Goal: Task Accomplishment & Management: Manage account settings

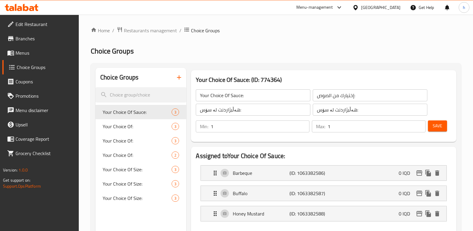
click at [34, 6] on icon at bounding box center [36, 7] width 4 height 7
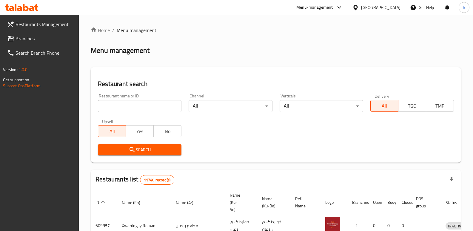
click at [39, 40] on span "Branches" at bounding box center [45, 38] width 59 height 7
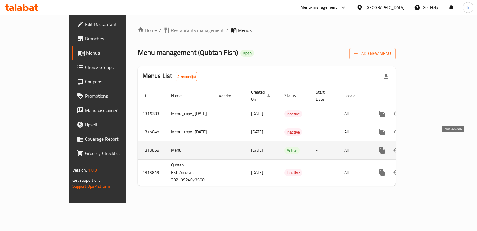
click at [429, 146] on icon "enhanced table" at bounding box center [425, 149] width 7 height 7
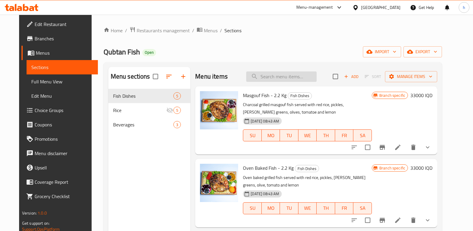
click at [294, 74] on input "search" at bounding box center [281, 76] width 70 height 10
paste input "Oven Baked Fish"
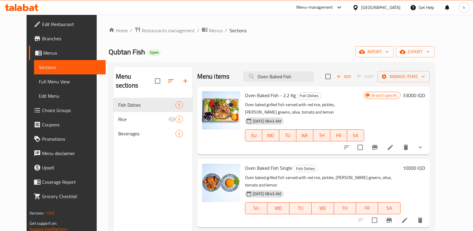
type input "Oven Baked Fish"
click at [423, 148] on icon "show more" at bounding box center [419, 146] width 7 height 7
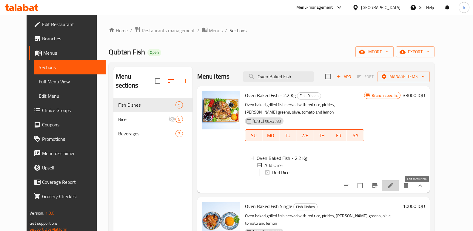
click at [394, 189] on icon at bounding box center [389, 185] width 7 height 7
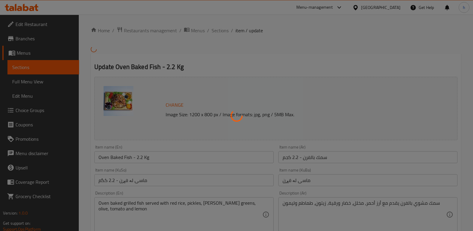
type input "الإضافات:"
type input "زیادە:"
type input "0"
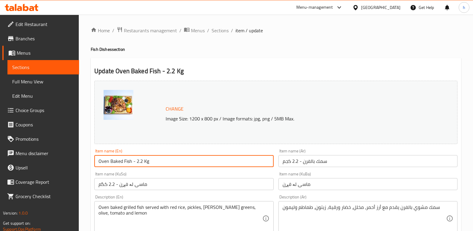
drag, startPoint x: 143, startPoint y: 160, endPoint x: 172, endPoint y: 158, distance: 29.9
click at [172, 158] on input "Oven Baked Fish - 2.2 Kg" at bounding box center [183, 161] width 179 height 12
type input "Oven Baked Fish"
click at [175, 182] on input "ماسی لە فڕن - 2.2 کگم" at bounding box center [183, 184] width 179 height 12
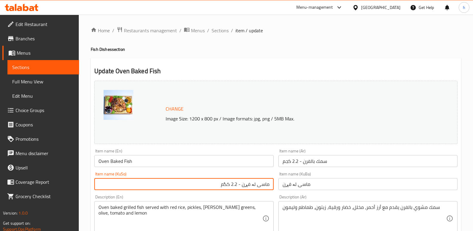
drag, startPoint x: 215, startPoint y: 185, endPoint x: 244, endPoint y: 183, distance: 29.3
click at [244, 183] on input "ماسی لە فڕن - 2.2 کگم" at bounding box center [183, 184] width 179 height 12
type input "ماسی لە فڕن"
click at [340, 158] on input "سمك بالفرن - 2.2 كجم" at bounding box center [367, 161] width 179 height 12
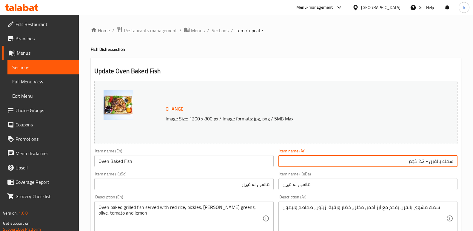
drag, startPoint x: 404, startPoint y: 161, endPoint x: 423, endPoint y: 162, distance: 19.4
click at [423, 162] on input "سمك بالفرن - 2.2 كجم" at bounding box center [367, 161] width 179 height 12
click at [192, 163] on input "Oven Baked Fish" at bounding box center [183, 161] width 179 height 12
type input "سمك بالفرن - 2.2 كجم"
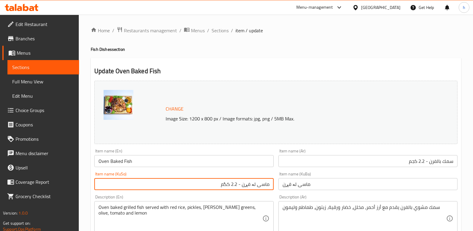
type input "ماسی لە فڕن - 2.2 کگم"
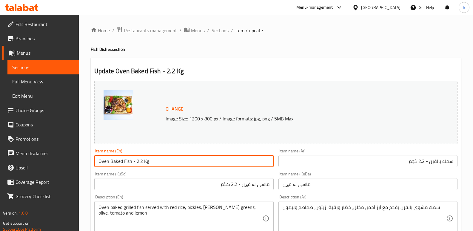
click at [179, 163] on input "Oven Baked Fish - 2.2 Kg" at bounding box center [183, 161] width 179 height 12
drag, startPoint x: 140, startPoint y: 160, endPoint x: 152, endPoint y: 161, distance: 11.7
click at [152, 161] on input "Oven Baked Fish - 2.2 Kg" at bounding box center [183, 161] width 179 height 12
type input "Oven Baked Fish - 2.2 Kg"
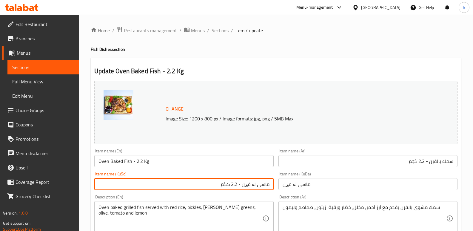
drag, startPoint x: 225, startPoint y: 184, endPoint x: 238, endPoint y: 182, distance: 12.9
click at [238, 182] on input "ماسی لە فڕن - 2.2 کگم" at bounding box center [183, 184] width 179 height 12
type input "ماسی لە فڕن"
click at [388, 161] on input "سمك بالفرن - 2.2 كجم" at bounding box center [367, 161] width 179 height 12
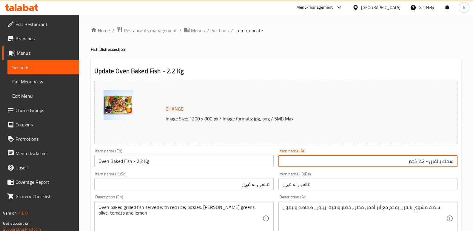
drag, startPoint x: 407, startPoint y: 161, endPoint x: 423, endPoint y: 160, distance: 16.4
click at [423, 160] on input "سمك بالفرن - 2.2 كجم" at bounding box center [367, 161] width 179 height 12
type input "سمك بالفرن"
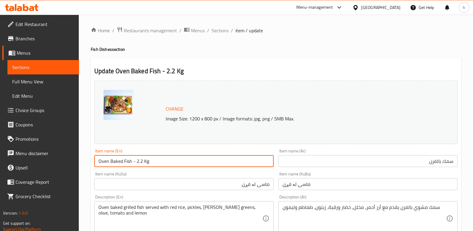
drag, startPoint x: 154, startPoint y: 163, endPoint x: 132, endPoint y: 161, distance: 21.8
click at [132, 161] on input "Oven Baked Fish - 2.2 Kg" at bounding box center [183, 161] width 179 height 12
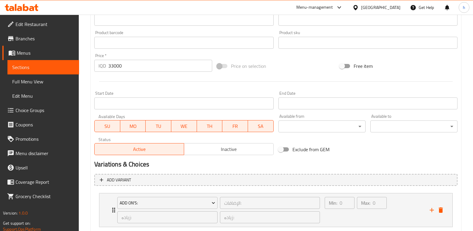
scroll to position [292, 0]
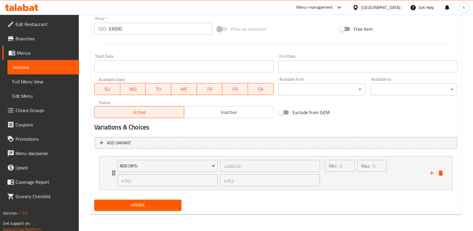
type input "Oven Baked Fish"
click at [163, 205] on span "Update" at bounding box center [138, 204] width 78 height 7
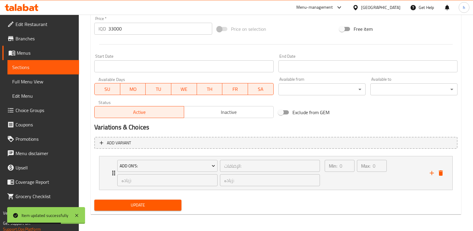
click at [143, 202] on span "Update" at bounding box center [138, 204] width 78 height 7
click at [41, 110] on span "Choice Groups" at bounding box center [45, 109] width 59 height 7
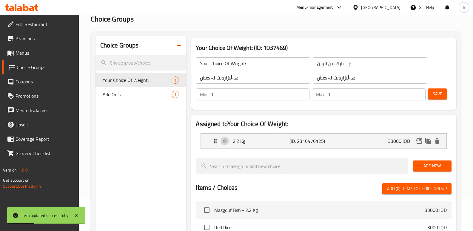
scroll to position [31, 0]
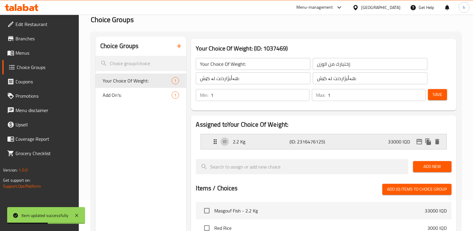
click at [257, 139] on p "2.2 Kg" at bounding box center [261, 141] width 56 height 7
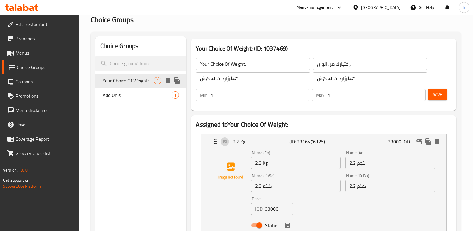
click at [175, 79] on icon "duplicate" at bounding box center [177, 80] width 6 height 7
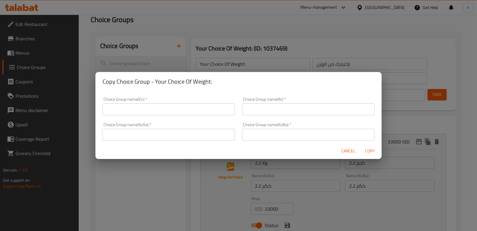
click at [158, 109] on input "text" at bounding box center [169, 109] width 132 height 12
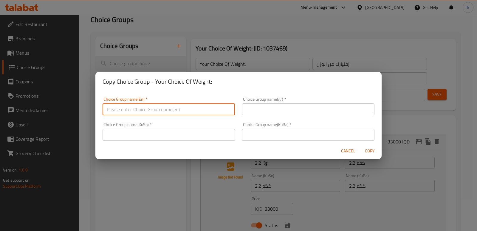
type input "Your Choice Of: ٥"
click at [267, 111] on input "text" at bounding box center [308, 109] width 132 height 12
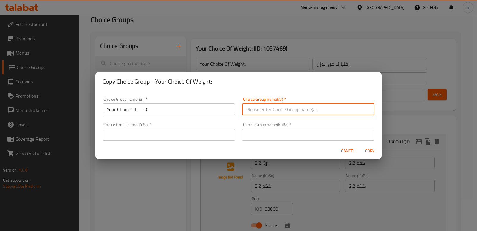
click at [168, 109] on input "Your Choice Of: ٥" at bounding box center [169, 109] width 132 height 12
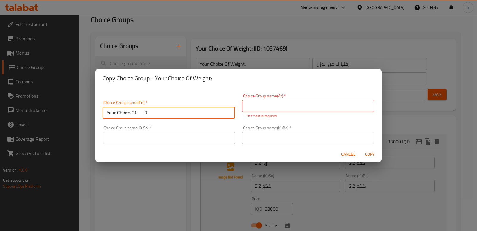
drag, startPoint x: 168, startPoint y: 110, endPoint x: 37, endPoint y: 104, distance: 131.4
click at [37, 104] on div "Copy Choice Group - Your Choice Of Weight: Choice Group name(En)   * Your Choic…" at bounding box center [238, 115] width 477 height 231
click at [135, 115] on input "text" at bounding box center [169, 112] width 132 height 12
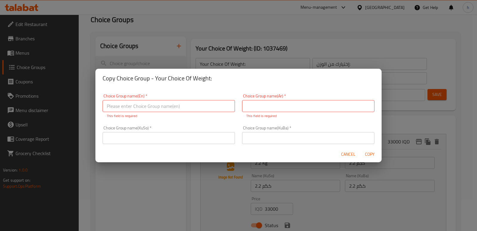
click at [136, 205] on div "Copy Choice Group - Your Choice Of Weight: Choice Group name(En)   * Choice Gro…" at bounding box center [238, 115] width 477 height 231
click at [347, 152] on span "Cancel" at bounding box center [348, 153] width 14 height 7
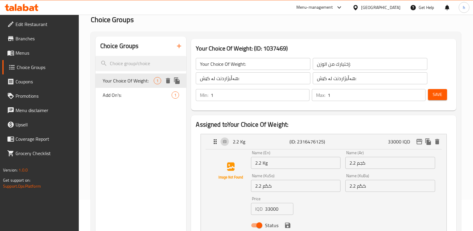
click at [176, 79] on icon "duplicate" at bounding box center [177, 80] width 6 height 7
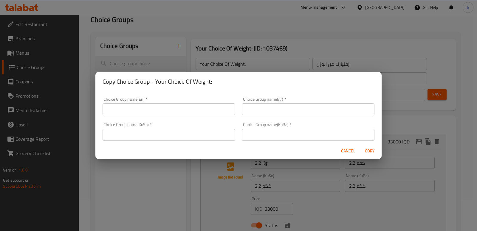
click at [134, 110] on input "text" at bounding box center [169, 109] width 132 height 12
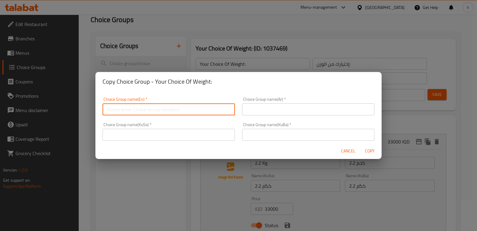
type input "Your Choice Of:"
click at [259, 109] on input "text" at bounding box center [308, 109] width 132 height 12
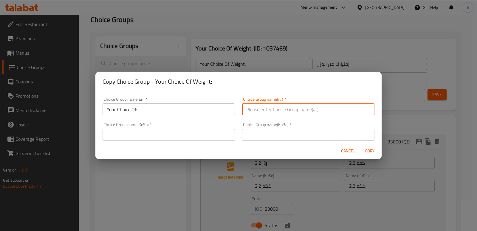
type input "إختيارك من:"
click at [274, 138] on input "text" at bounding box center [308, 135] width 132 height 12
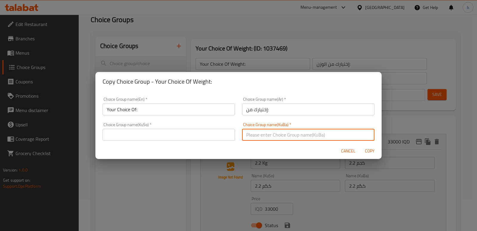
drag, startPoint x: 157, startPoint y: 129, endPoint x: 156, endPoint y: 141, distance: 12.8
click at [157, 129] on div "Choice Group name(KuSo)   * Choice Group name(KuSo) *" at bounding box center [169, 131] width 132 height 18
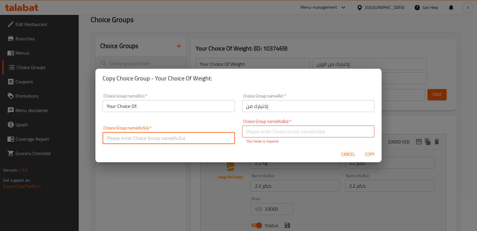
type input "هەڵبژاردنت لە:"
click at [309, 132] on input "text" at bounding box center [308, 131] width 132 height 12
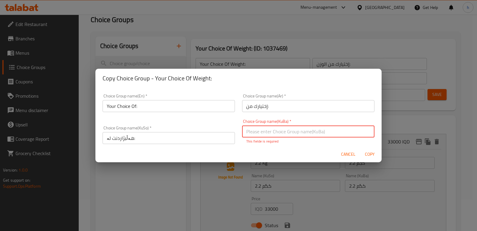
type input "هەڵبژاردنت لە:"
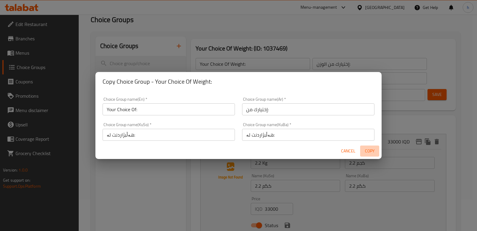
click at [369, 154] on span "Copy" at bounding box center [370, 150] width 14 height 7
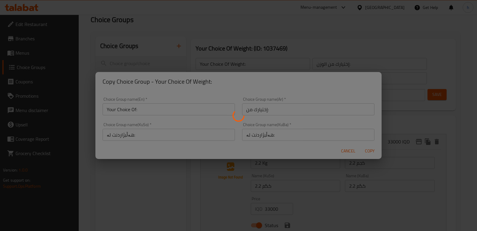
type input "Your Choice Of:"
type input "إختيارك من:"
type input "هەڵبژاردنت لە:"
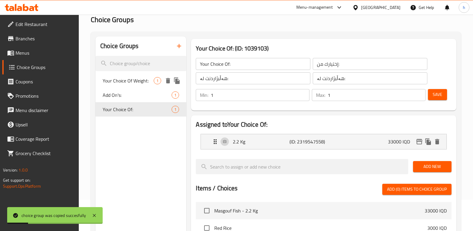
click at [129, 80] on span "Your Choice Of Weight:" at bounding box center [128, 80] width 51 height 7
type input "Your Choice Of Weight:"
type input "إختيارك من الوزن:"
type input "هەڵبژاردنت لە کێش:"
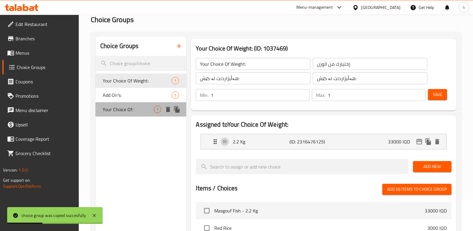
click at [133, 110] on span "Your Choice Of:" at bounding box center [128, 109] width 51 height 7
type input "Your Choice Of:"
type input "إختيارك من:"
type input "هەڵبژاردنت لە:"
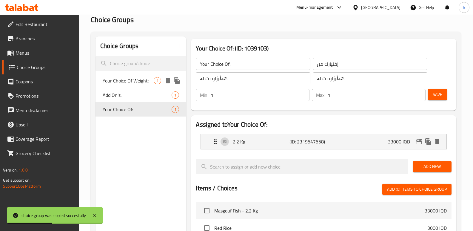
click at [135, 78] on span "Your Choice Of Weight:" at bounding box center [128, 80] width 51 height 7
type input "Your Choice Of Weight:"
type input "إختيارك من الوزن:"
type input "هەڵبژاردنت لە کێش:"
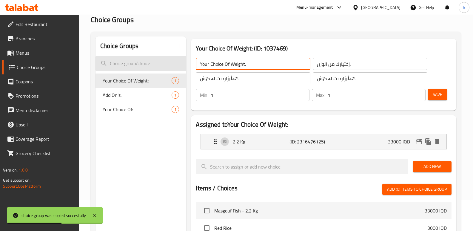
drag, startPoint x: 250, startPoint y: 66, endPoint x: 175, endPoint y: 57, distance: 75.8
click at [175, 57] on div "Choice Groups Your Choice Of Weight: 1 Add On's: 1 Your Choice Of: 1 Your Choic…" at bounding box center [276, 211] width 363 height 350
click at [203, 77] on input "هەڵبژاردنت لە کێش:" at bounding box center [253, 78] width 115 height 12
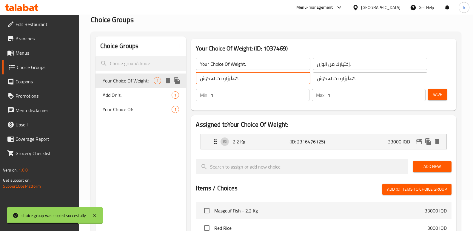
drag, startPoint x: 210, startPoint y: 82, endPoint x: 184, endPoint y: 76, distance: 27.3
click at [184, 76] on div "Choice Groups Your Choice Of Weight: 1 Add On's: 1 Your Choice Of: 1 Your Choic…" at bounding box center [276, 211] width 363 height 350
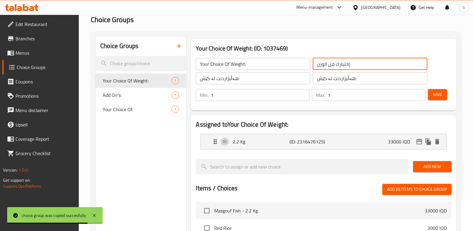
drag, startPoint x: 282, startPoint y: 68, endPoint x: 222, endPoint y: 72, distance: 60.4
click at [222, 72] on div "Your Choice Of Weight: ​ إختيارك من الوزن: ​ هەڵبژاردنت لە کێش: ​ هەڵبژاردنت لە…" at bounding box center [311, 70] width 239 height 33
drag, startPoint x: 269, startPoint y: 76, endPoint x: 250, endPoint y: 76, distance: 19.4
click at [256, 77] on div "Your Choice Of Weight: ​ إختيارك من الوزن: ​ هەڵبژاردنت لە کێش: ​ هەڵبژاردنت لە…" at bounding box center [311, 70] width 239 height 33
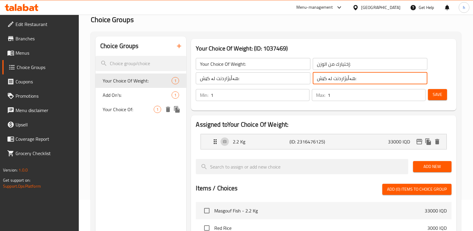
click at [127, 114] on div "Your Choice Of: 1" at bounding box center [140, 109] width 91 height 14
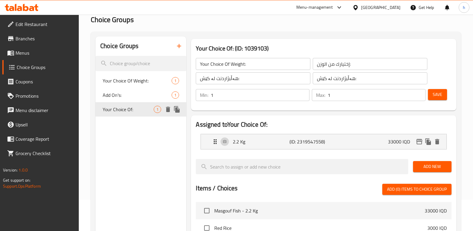
type input "Your Choice Of:"
type input "إختيارك من:"
type input "هەڵبژاردنت لە:"
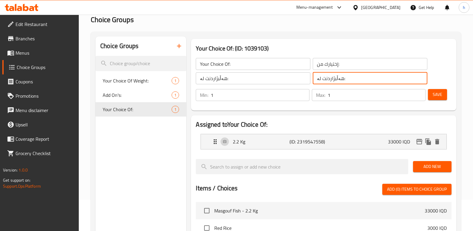
drag, startPoint x: 349, startPoint y: 79, endPoint x: 278, endPoint y: 70, distance: 71.2
click at [282, 71] on div "Your Choice Of: ​ إختيارك من: ​ هەڵبژاردنت لە: ​ هەڵبژاردنت لە: ​" at bounding box center [311, 70] width 239 height 33
paste input "کێش"
type input "هەڵبژاردنت لە کێش:"
drag, startPoint x: 254, startPoint y: 78, endPoint x: 153, endPoint y: 85, distance: 101.3
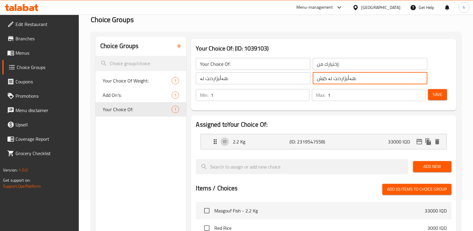
click at [153, 85] on div "Choice Groups Your Choice Of Weight: 1 Add On's: 1 Your Choice Of: 1 Your Choic…" at bounding box center [276, 211] width 363 height 350
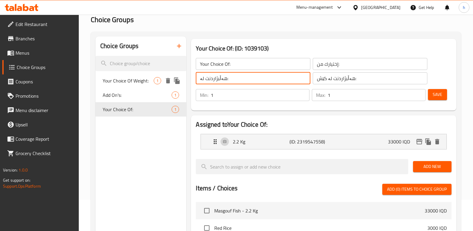
paste input "کێش"
type input "هەڵبژاردنت لە کێش:"
drag, startPoint x: 354, startPoint y: 69, endPoint x: 256, endPoint y: 57, distance: 99.1
click at [256, 57] on div "Your Choice Of: ​ إختيارك من: ​ هەڵبژاردنت لە کێش: ​ هەڵبژاردنت لە کێش: ​" at bounding box center [311, 70] width 239 height 33
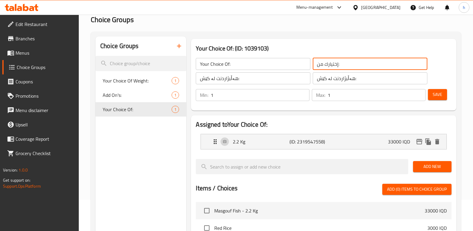
paste input "الوزن"
type input "إختيارك من الوزن:"
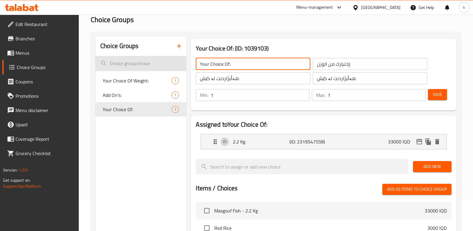
drag, startPoint x: 240, startPoint y: 64, endPoint x: 119, endPoint y: 64, distance: 120.5
click at [120, 64] on div "Choice Groups Your Choice Of Weight: 1 Add On's: 1 Your Choice Of: 1 Your Choic…" at bounding box center [276, 211] width 363 height 350
paste input "Weight:"
type input "Your Choice Of Weight:"
drag, startPoint x: 432, startPoint y: 95, endPoint x: 380, endPoint y: 222, distance: 137.0
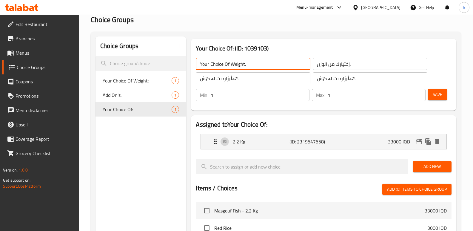
click at [432, 95] on span "Save" at bounding box center [437, 94] width 10 height 7
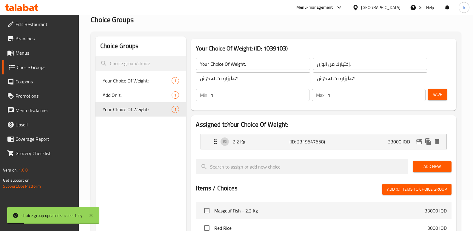
click at [421, 164] on span "Add New" at bounding box center [431, 166] width 29 height 7
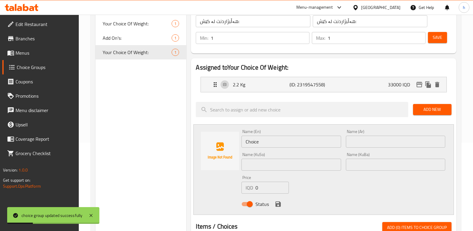
scroll to position [94, 0]
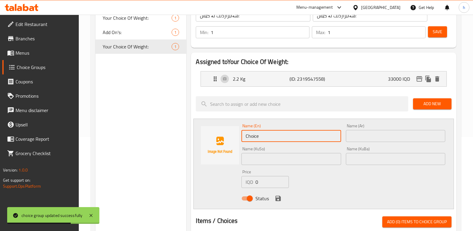
drag, startPoint x: 262, startPoint y: 137, endPoint x: 226, endPoint y: 130, distance: 36.8
click at [233, 131] on div "Name (En) Choice Name (En) Name (Ar) Name (Ar) Name (KuSo) Name (KuSo) Name (Ku…" at bounding box center [323, 163] width 260 height 90
paste input "2,400 g"
click at [250, 137] on input "2,400 g" at bounding box center [290, 136] width 99 height 12
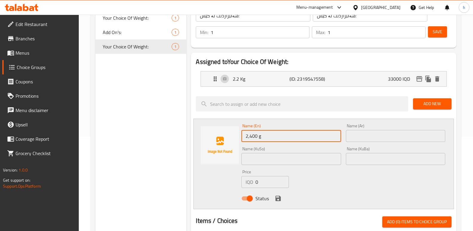
type input "2,400 g"
click at [250, 81] on p "2.2 Kg" at bounding box center [261, 78] width 56 height 7
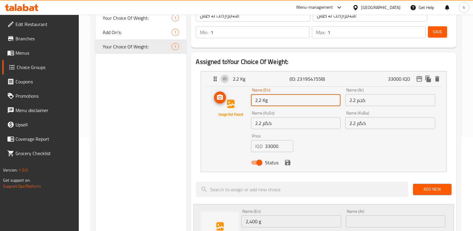
drag, startPoint x: 232, startPoint y: 100, endPoint x: 226, endPoint y: 98, distance: 6.9
click at [226, 98] on div "Name (En) 2.2 Kg Name (En) Name (Ar) 2.2 كجم Name (Ar) Name (KuSo) 2.2 کگم Name…" at bounding box center [323, 128] width 226 height 80
paste input "00g"
type input "2.200g"
drag, startPoint x: 377, startPoint y: 104, endPoint x: 290, endPoint y: 94, distance: 88.0
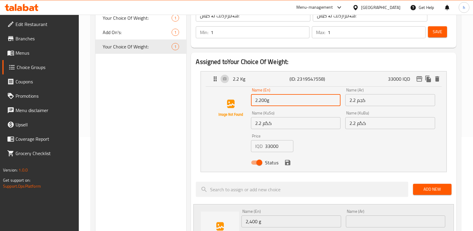
click at [290, 95] on div "Name (En) 2.200g Name (En) Name (Ar) 2.2 كجم Name (Ar) Name (KuSo) 2.2 کگم Name…" at bounding box center [342, 127] width 188 height 85
paste input "00 جرام"
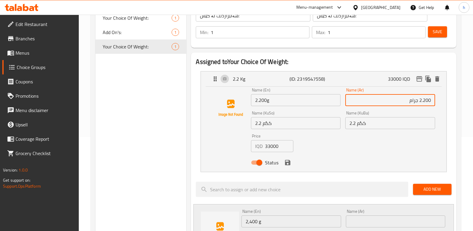
type input "2.200 جرام"
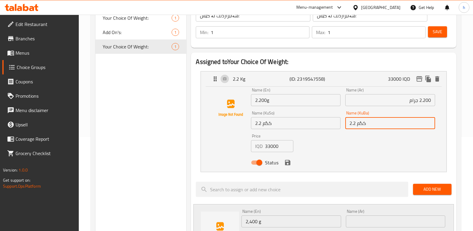
click at [380, 122] on input "2.2 کگم" at bounding box center [389, 123] width 89 height 12
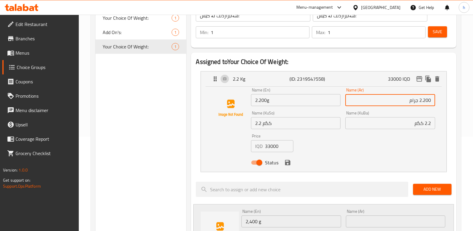
drag, startPoint x: 407, startPoint y: 102, endPoint x: 439, endPoint y: 100, distance: 32.6
click at [439, 100] on div "Name (En) 2.200g Name (En) Name (Ar) 2.200 جرام Name (Ar) Name (KuSo) 2.2 کگم N…" at bounding box center [323, 128] width 245 height 85
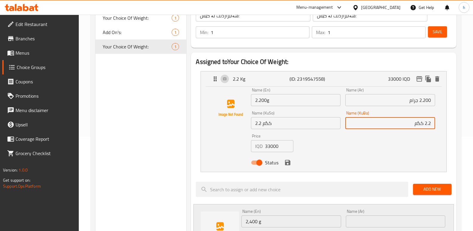
drag, startPoint x: 406, startPoint y: 123, endPoint x: 458, endPoint y: 123, distance: 51.6
paste input "00 جرا"
click at [414, 124] on input "2.200 جرام" at bounding box center [389, 123] width 89 height 12
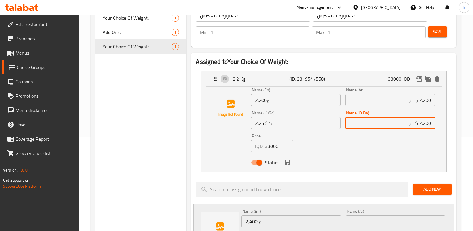
type input "2.200 گرام"
drag, startPoint x: 285, startPoint y: 126, endPoint x: 190, endPoint y: 113, distance: 95.9
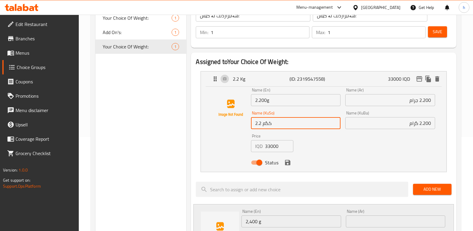
paste input "00 گرا"
click at [286, 163] on icon "save" at bounding box center [287, 162] width 5 height 5
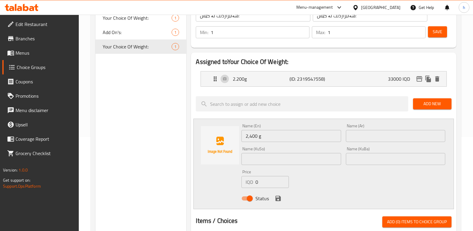
type input "2.200 گرام"
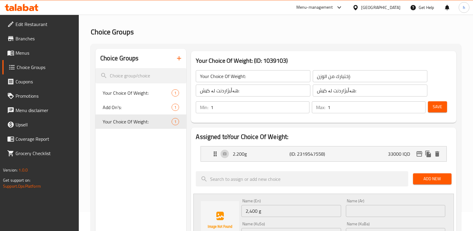
scroll to position [17, 0]
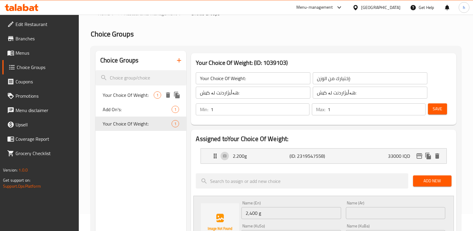
click at [130, 92] on span "Your Choice Of Weight:" at bounding box center [128, 94] width 51 height 7
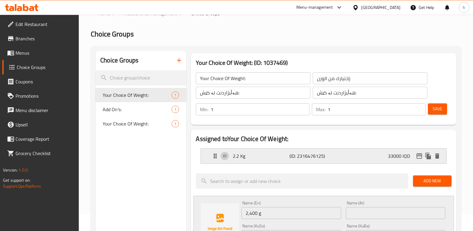
click at [270, 155] on p "2.2 Kg" at bounding box center [261, 155] width 56 height 7
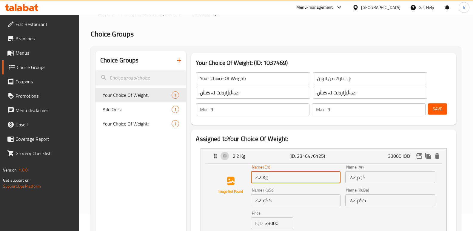
drag, startPoint x: 272, startPoint y: 177, endPoint x: 237, endPoint y: 175, distance: 34.6
click at [237, 175] on div "Name (En) 2.2 Kg Name (En) Name (Ar) 2.2 كجم Name (Ar) Name (KuSo) 2.2 کگم Name…" at bounding box center [323, 205] width 226 height 80
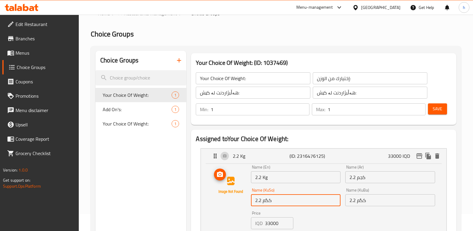
drag, startPoint x: 276, startPoint y: 201, endPoint x: 245, endPoint y: 199, distance: 31.1
click at [245, 199] on div "Name (En) 2.2 Kg Name (En) Name (Ar) 2.2 كجم Name (Ar) Name (KuSo) 2.2 کگم Name…" at bounding box center [323, 205] width 226 height 80
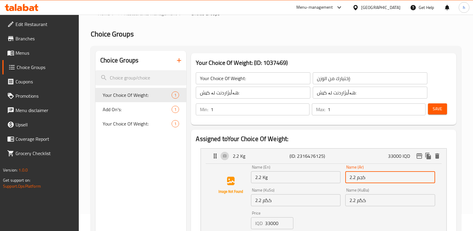
drag, startPoint x: 378, startPoint y: 180, endPoint x: 334, endPoint y: 177, distance: 44.2
click at [334, 177] on div "Name (En) 2.2 Kg Name (En) Name (Ar) 2.2 كجم Name (Ar) Name (KuSo) 2.2 کگم Name…" at bounding box center [342, 204] width 188 height 85
click at [131, 123] on span "Your Choice Of Weight:" at bounding box center [128, 123] width 51 height 7
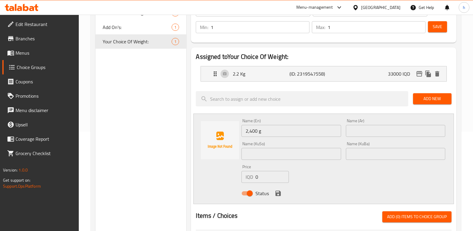
scroll to position [100, 0]
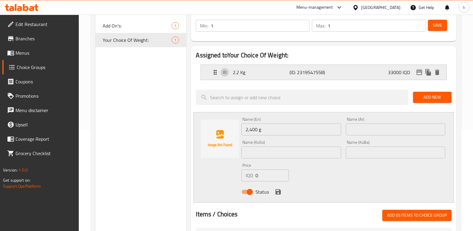
click at [287, 72] on p "2.2 Kg" at bounding box center [261, 72] width 56 height 7
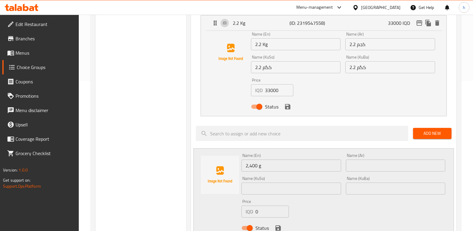
scroll to position [151, 0]
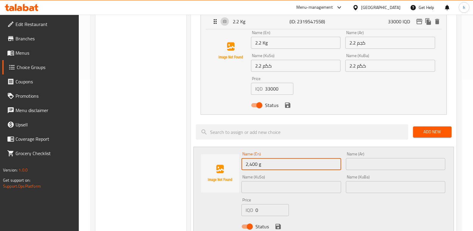
click at [266, 164] on input "2,400 g" at bounding box center [290, 164] width 99 height 12
click at [249, 164] on input "2,400 g" at bounding box center [290, 164] width 99 height 12
type input "2.4 g"
click at [265, 43] on input "2.2 Kg" at bounding box center [295, 43] width 89 height 12
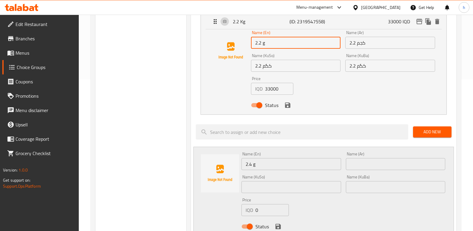
type input "2.2 g"
click at [292, 68] on input "2.2 کگم" at bounding box center [295, 66] width 89 height 12
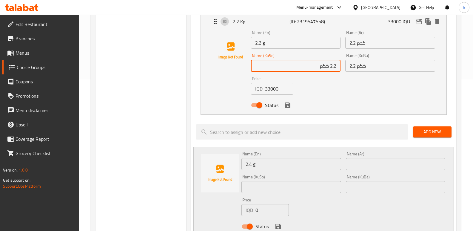
click at [326, 66] on input "2.2 کگم" at bounding box center [295, 66] width 89 height 12
drag, startPoint x: 324, startPoint y: 68, endPoint x: 346, endPoint y: 67, distance: 21.8
click at [346, 67] on div "Name (En) 2.2 g Name (En) Name (Ar) 2.2 كجم Name (Ar) Name (KuSo) 2.2 گم Name (…" at bounding box center [342, 70] width 188 height 85
type input "2.2 گم"
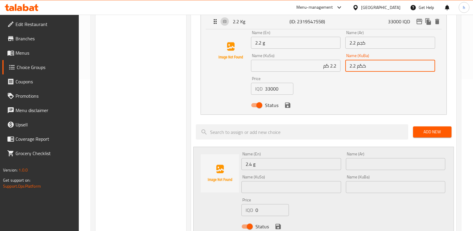
drag, startPoint x: 370, startPoint y: 64, endPoint x: 335, endPoint y: 56, distance: 36.3
click at [335, 56] on div "Name (En) 2.2 g Name (En) Name (Ar) 2.2 كجم Name (Ar) Name (KuSo) 2.2 گم Name (…" at bounding box center [342, 70] width 188 height 85
paste input "text"
type input "2.2 گم"
click at [371, 43] on input "2.2 كجم" at bounding box center [389, 43] width 89 height 12
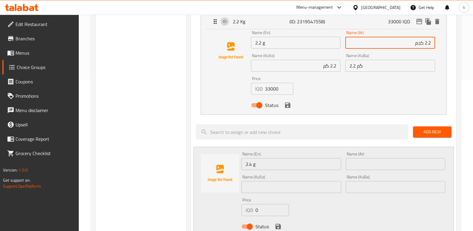
click at [420, 43] on input "2.2 كجم" at bounding box center [389, 43] width 89 height 12
click at [287, 105] on icon "save" at bounding box center [287, 104] width 5 height 5
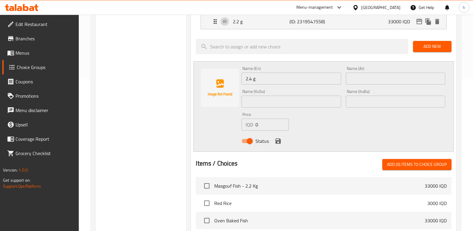
type input "2.2 جم"
click at [257, 80] on input "2.4 g" at bounding box center [290, 78] width 99 height 12
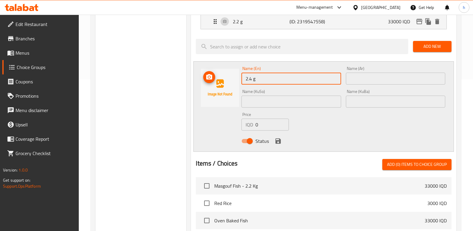
drag, startPoint x: 260, startPoint y: 78, endPoint x: 234, endPoint y: 75, distance: 26.4
click at [234, 75] on div "Name (En) 2.4 g Name (En) Name (Ar) Name (Ar) Name (KuSo) Name (KuSo) Name (KuB…" at bounding box center [323, 106] width 260 height 90
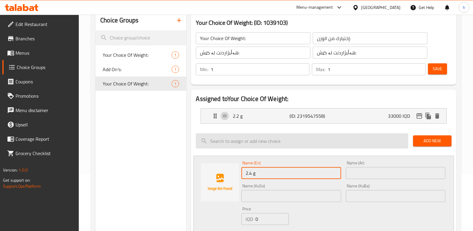
scroll to position [58, 0]
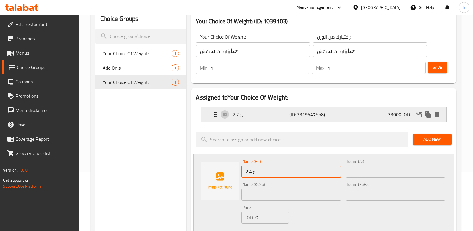
click at [264, 113] on p "2.2 g" at bounding box center [261, 114] width 56 height 7
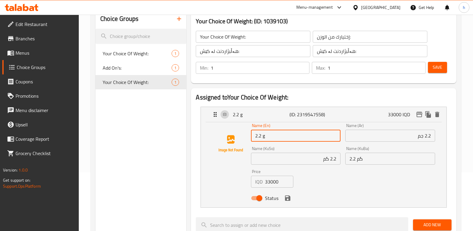
drag, startPoint x: 270, startPoint y: 136, endPoint x: 264, endPoint y: 138, distance: 6.5
click at [264, 138] on input "2.2 g" at bounding box center [295, 135] width 89 height 12
paste input "Gm"
type input "2.2 Gm"
click at [293, 157] on input "2.2 گم" at bounding box center [295, 158] width 89 height 12
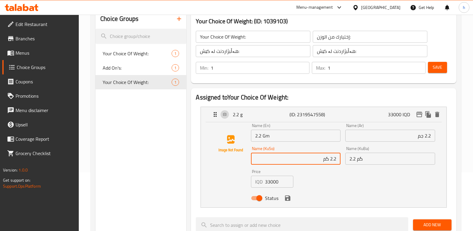
scroll to position [95, 0]
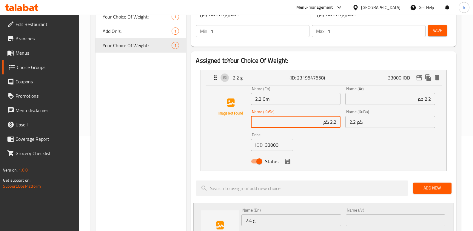
click at [285, 161] on icon "save" at bounding box center [287, 160] width 5 height 5
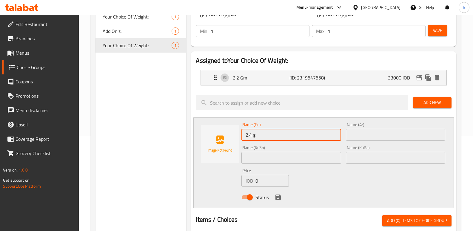
click at [253, 136] on input "2.4 g" at bounding box center [290, 135] width 99 height 12
paste input "Gm"
drag, startPoint x: 262, startPoint y: 136, endPoint x: 234, endPoint y: 133, distance: 27.3
click at [234, 133] on div "Name (En) 2.4 Gm Name (En) Name (Ar) Name (Ar) Name (KuSo) Name (KuSo) Name (Ku…" at bounding box center [323, 162] width 260 height 90
type input "2.4 Gm"
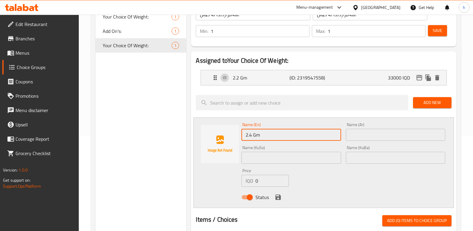
click at [268, 158] on input "text" at bounding box center [290, 157] width 99 height 12
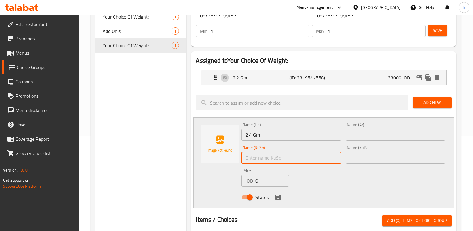
paste input "2.4 گم"
type input "2.4 گم"
click at [373, 159] on input "text" at bounding box center [395, 157] width 99 height 12
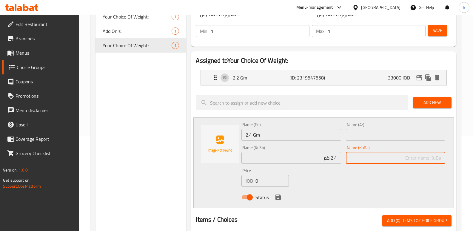
paste input "2.4 گم"
type input "2.4 گم"
click at [373, 134] on input "text" at bounding box center [395, 135] width 99 height 12
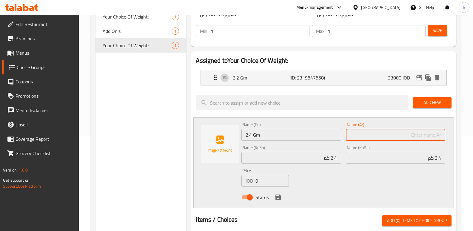
paste input "2.4 جرام"
click at [428, 133] on input "2.4 جرام" at bounding box center [395, 135] width 99 height 12
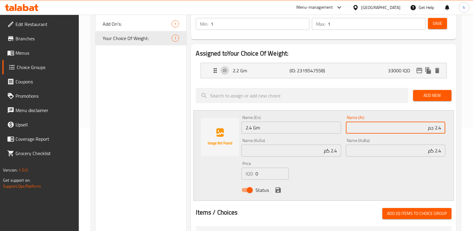
type input "2.4 جم"
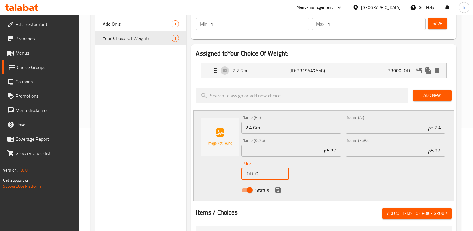
drag, startPoint x: 264, startPoint y: 175, endPoint x: 218, endPoint y: 169, distance: 46.0
click at [226, 170] on div "Name (En) 2.4 Gm Name (En) Name (Ar) 2.4 جم Name (Ar) Name (KuSo) 2.4 گم Name (…" at bounding box center [323, 155] width 260 height 90
paste input "3600"
type input "36000"
click at [278, 189] on icon "save" at bounding box center [277, 189] width 5 height 5
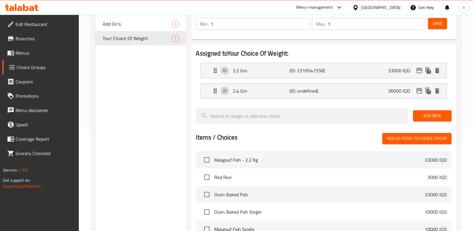
click at [439, 26] on span "Save" at bounding box center [437, 23] width 10 height 7
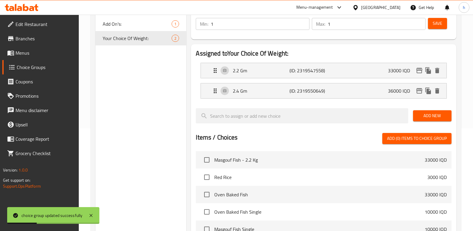
click at [124, 155] on div "Choice Groups Your Choice Of Weight: 1 Add On's: 1 Your Choice Of Weight: 2" at bounding box center [140, 150] width 91 height 370
click at [33, 47] on link "Menus" at bounding box center [40, 53] width 77 height 14
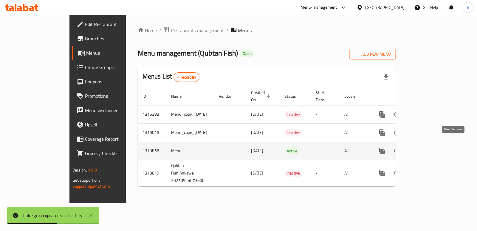
click at [429, 147] on icon "enhanced table" at bounding box center [425, 150] width 7 height 7
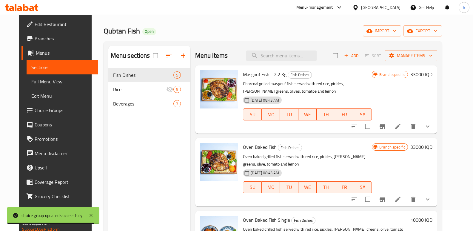
scroll to position [31, 0]
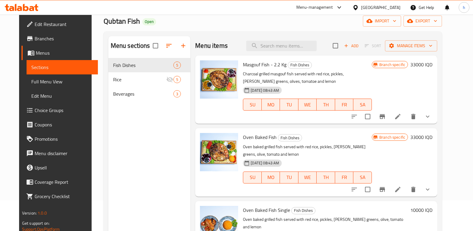
click at [401, 189] on icon at bounding box center [397, 188] width 7 height 7
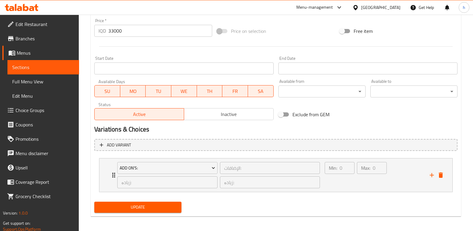
scroll to position [292, 0]
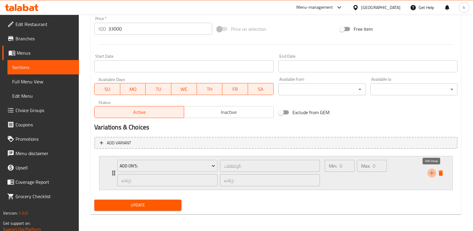
click at [429, 173] on icon "add" at bounding box center [431, 172] width 7 height 7
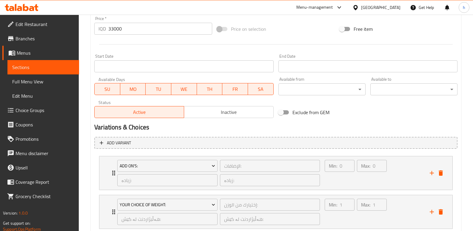
scroll to position [331, 0]
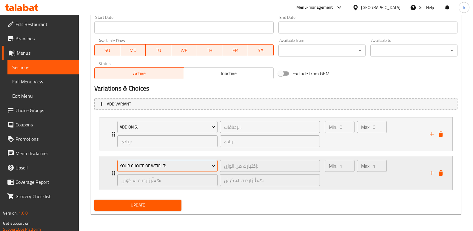
click at [208, 165] on span "Your Choice Of Weight:" at bounding box center [168, 165] width 96 height 7
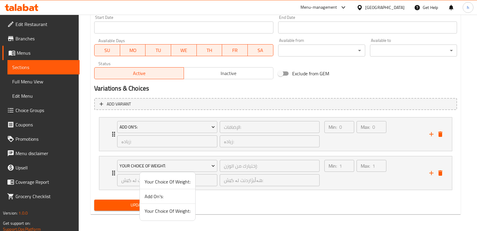
click at [174, 212] on span "Your Choice Of Weight:" at bounding box center [168, 210] width 46 height 7
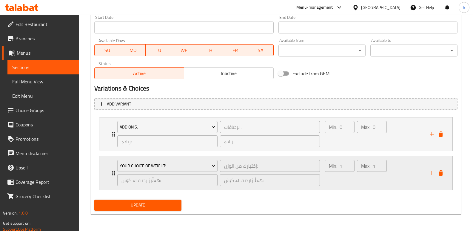
click at [361, 184] on div "Max: 1 ​" at bounding box center [371, 172] width 32 height 29
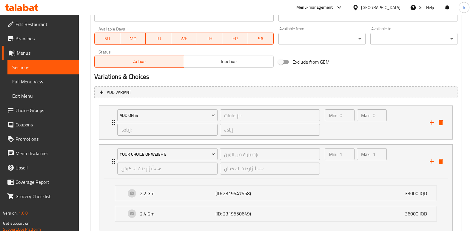
scroll to position [384, 0]
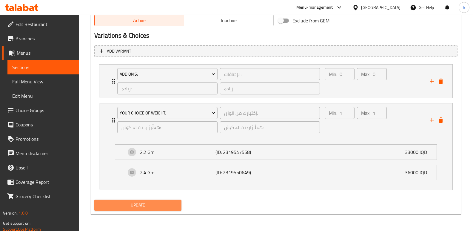
click at [169, 209] on button "Update" at bounding box center [137, 204] width 87 height 11
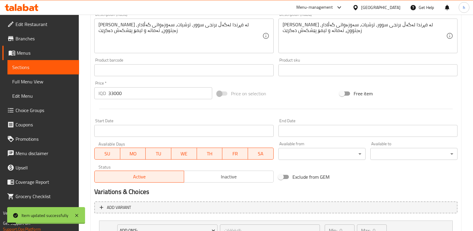
scroll to position [227, 0]
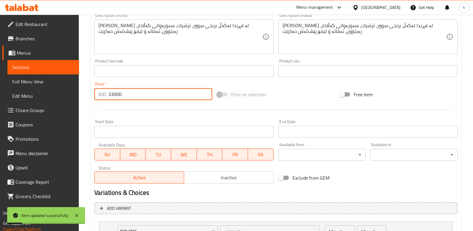
drag, startPoint x: 112, startPoint y: 99, endPoint x: 40, endPoint y: 101, distance: 72.2
click at [44, 103] on div "Edit Restaurant Branches Menus Sections Full Menu View Edit Menu Choice Groups …" at bounding box center [236, 88] width 473 height 600
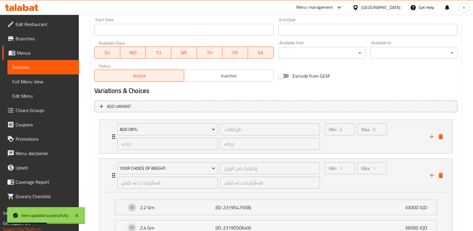
scroll to position [384, 0]
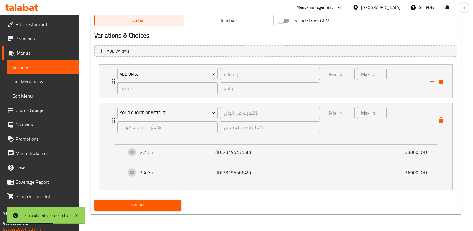
type input "0"
click at [169, 202] on span "Update" at bounding box center [138, 204] width 78 height 7
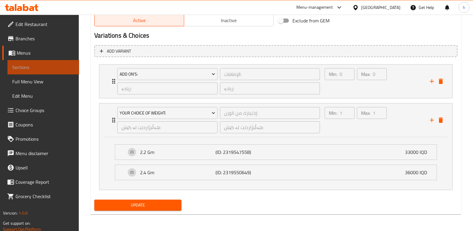
click at [60, 65] on span "Sections" at bounding box center [43, 67] width 62 height 7
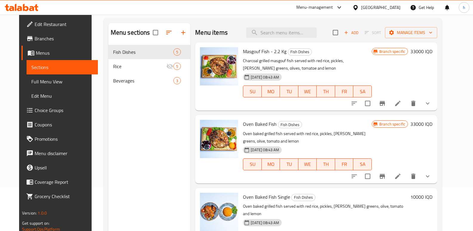
scroll to position [44, 0]
drag, startPoint x: 239, startPoint y: 124, endPoint x: 271, endPoint y: 125, distance: 32.2
click at [271, 125] on span "Oven Baked Fish" at bounding box center [260, 124] width 34 height 9
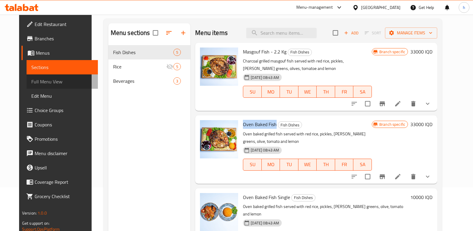
click at [37, 78] on span "Full Menu View" at bounding box center [62, 81] width 62 height 7
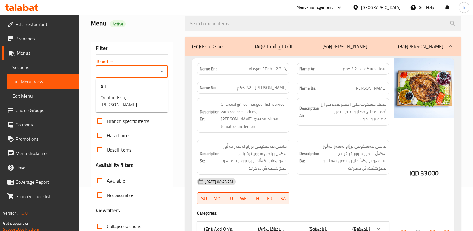
click at [129, 72] on input "Branches" at bounding box center [127, 71] width 59 height 8
click at [134, 95] on span "Qubtan Fish, [PERSON_NAME]" at bounding box center [131, 101] width 63 height 14
type input "Qubtan Fish, [PERSON_NAME]"
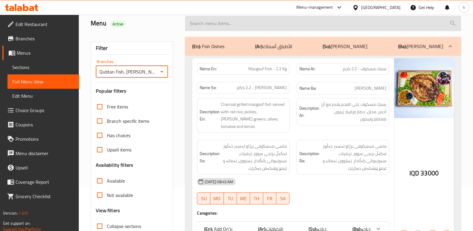
click at [257, 20] on input "search" at bounding box center [323, 23] width 276 height 15
paste input "Oven Baked Fish"
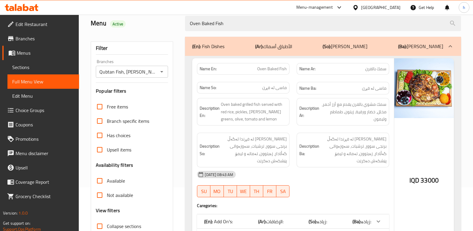
type input "Oven Baked Fish"
click at [38, 66] on span "Sections" at bounding box center [43, 67] width 62 height 7
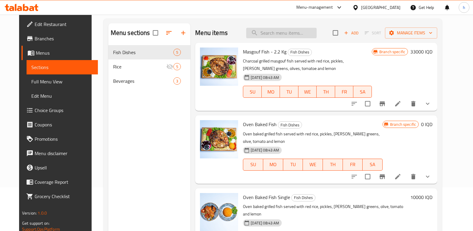
click at [290, 34] on input "search" at bounding box center [281, 33] width 70 height 10
paste input "Oven Baked Fish"
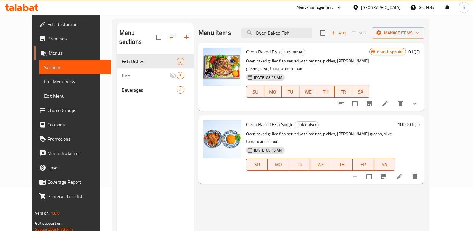
type input "Oven Baked Fish"
click at [44, 80] on span "Full Menu View" at bounding box center [75, 81] width 62 height 7
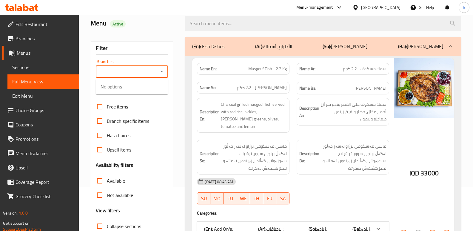
click at [124, 74] on input "Branches" at bounding box center [127, 71] width 59 height 8
click at [152, 71] on input "Branches" at bounding box center [127, 71] width 59 height 8
click at [151, 70] on input "Branches" at bounding box center [127, 71] width 59 height 8
click at [137, 99] on span "Qubtan Fish, [PERSON_NAME]" at bounding box center [131, 101] width 63 height 14
type input "Qubtan Fish, [PERSON_NAME]"
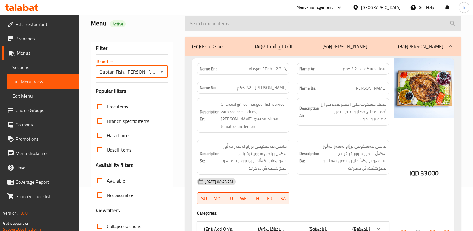
click at [287, 24] on input "search" at bounding box center [323, 23] width 276 height 15
paste input "Oven Baked Fish"
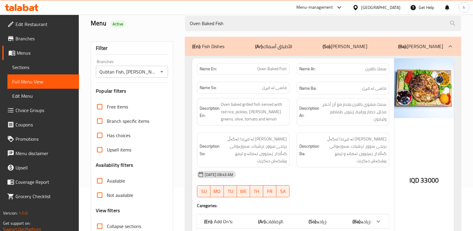
type input "Oven Baked Fish"
click at [41, 69] on span "Sections" at bounding box center [43, 67] width 62 height 7
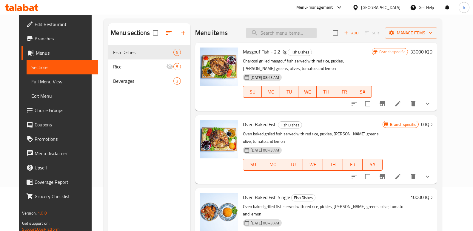
click at [303, 35] on input "search" at bounding box center [281, 33] width 70 height 10
paste input "Oven Baked Fish"
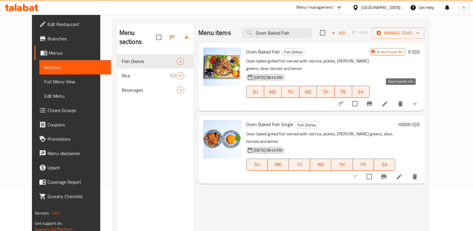
type input "Oven Baked Fish"
click at [373, 100] on icon "Branch-specific-item" at bounding box center [369, 103] width 7 height 7
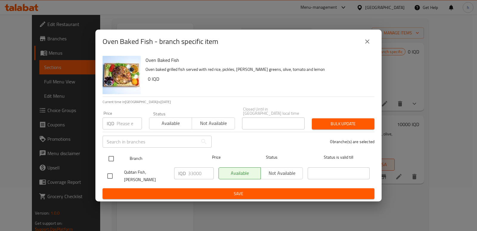
click at [111, 156] on input "checkbox" at bounding box center [111, 158] width 13 height 13
checkbox input "true"
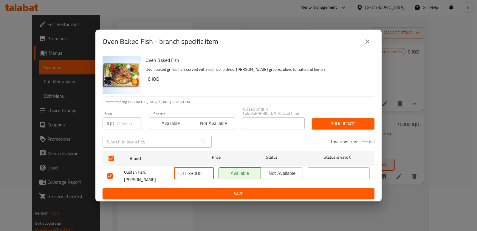
drag, startPoint x: 145, startPoint y: 180, endPoint x: 134, endPoint y: 171, distance: 14.9
click at [137, 176] on div "Qubtan Fish, Ankawa IQD 33000 ​ Available Not available ​" at bounding box center [238, 176] width 267 height 22
type input "0"
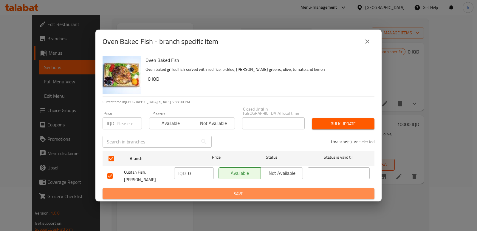
click at [182, 190] on span "Save" at bounding box center [238, 193] width 262 height 7
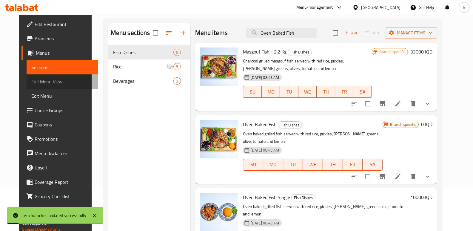
click at [56, 79] on span "Full Menu View" at bounding box center [62, 81] width 62 height 7
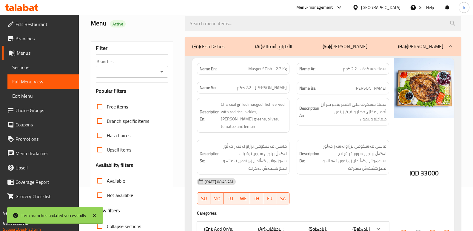
click at [112, 74] on input "Branches" at bounding box center [127, 71] width 59 height 8
click at [142, 73] on input "Branches" at bounding box center [127, 71] width 59 height 8
click at [161, 71] on icon "Close" at bounding box center [161, 71] width 7 height 7
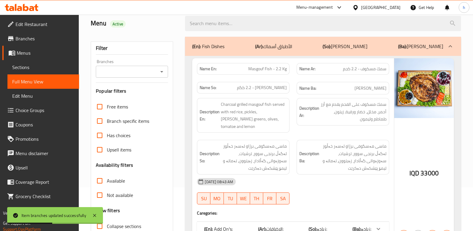
click at [141, 73] on input "Branches" at bounding box center [127, 71] width 59 height 8
click at [140, 72] on input "Branches" at bounding box center [127, 71] width 59 height 8
click at [147, 29] on div "Menu Active" at bounding box center [134, 23] width 94 height 27
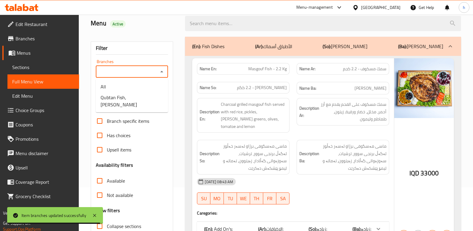
click at [140, 68] on input "Branches" at bounding box center [127, 71] width 59 height 8
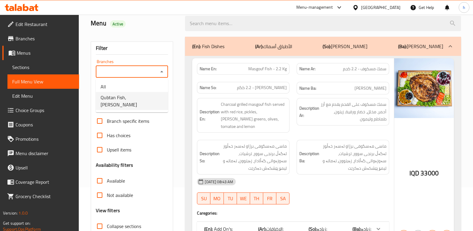
click at [136, 98] on span "Qubtan Fish, [PERSON_NAME]" at bounding box center [131, 101] width 63 height 14
type input "Qubtan Fish, [PERSON_NAME]"
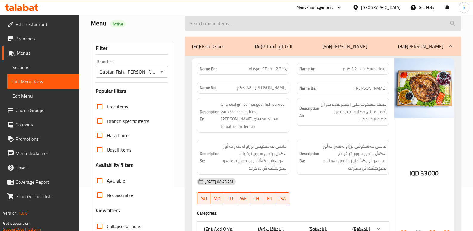
click at [316, 30] on input "search" at bounding box center [323, 23] width 276 height 15
paste input "Oven Baked Fish"
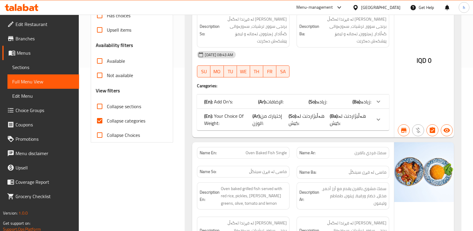
scroll to position [146, 0]
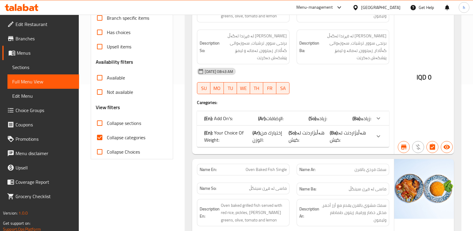
type input "Oven Baked Fish"
click at [98, 138] on input "Collapse categories" at bounding box center [99, 137] width 14 height 14
checkbox input "false"
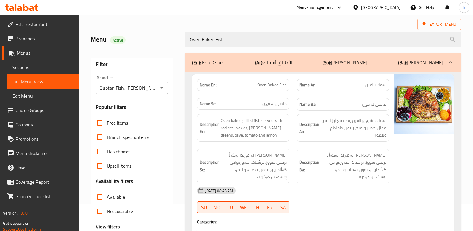
scroll to position [23, 0]
